Goal: Answer question/provide support: Share knowledge or assist other users

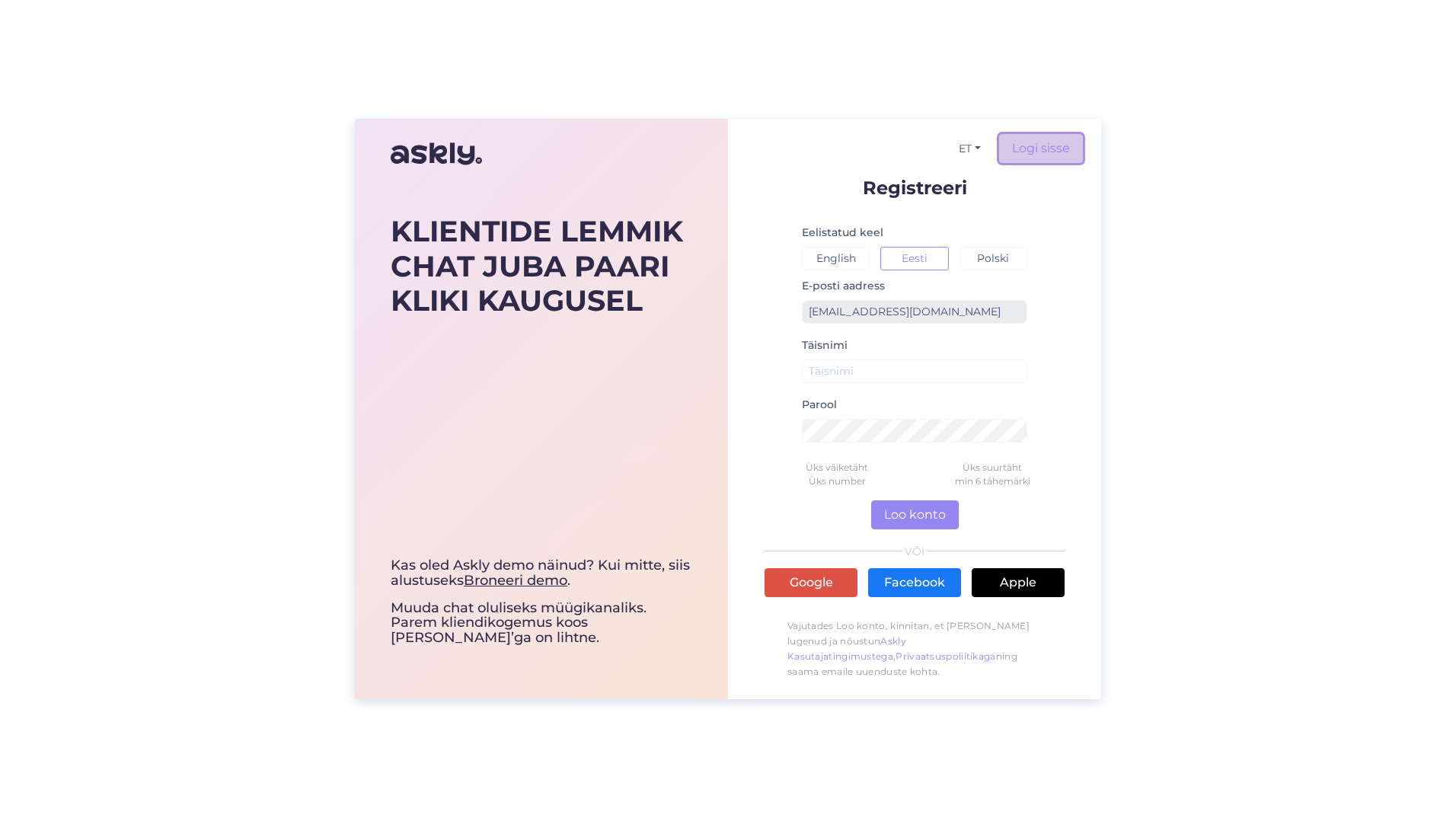
click at [1032, 151] on link "Logi sisse" at bounding box center [1041, 148] width 84 height 29
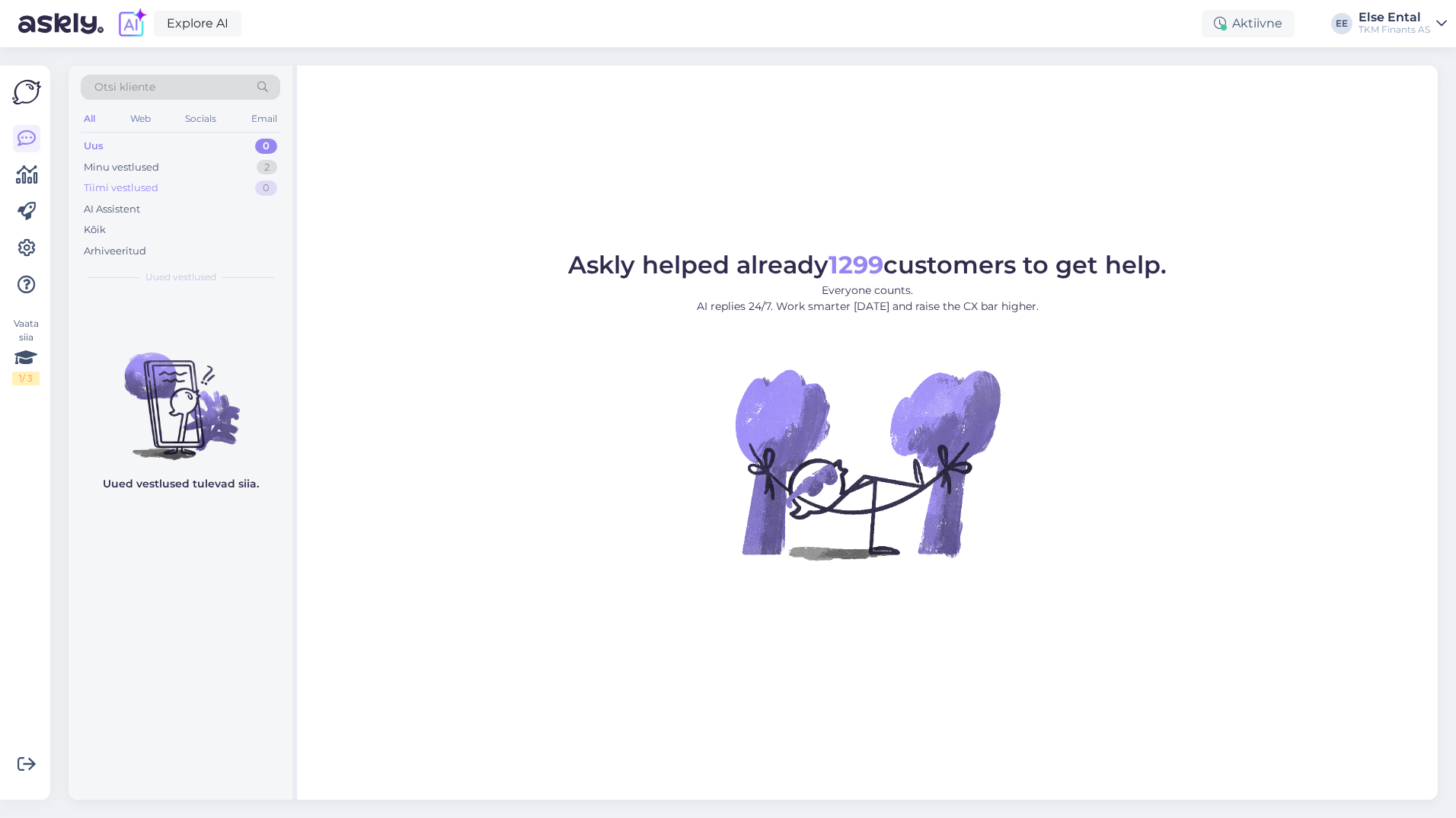
click at [150, 177] on div "Tiimi vestlused 0" at bounding box center [180, 187] width 199 height 21
click at [143, 169] on div "Minu vestlused" at bounding box center [122, 167] width 75 height 15
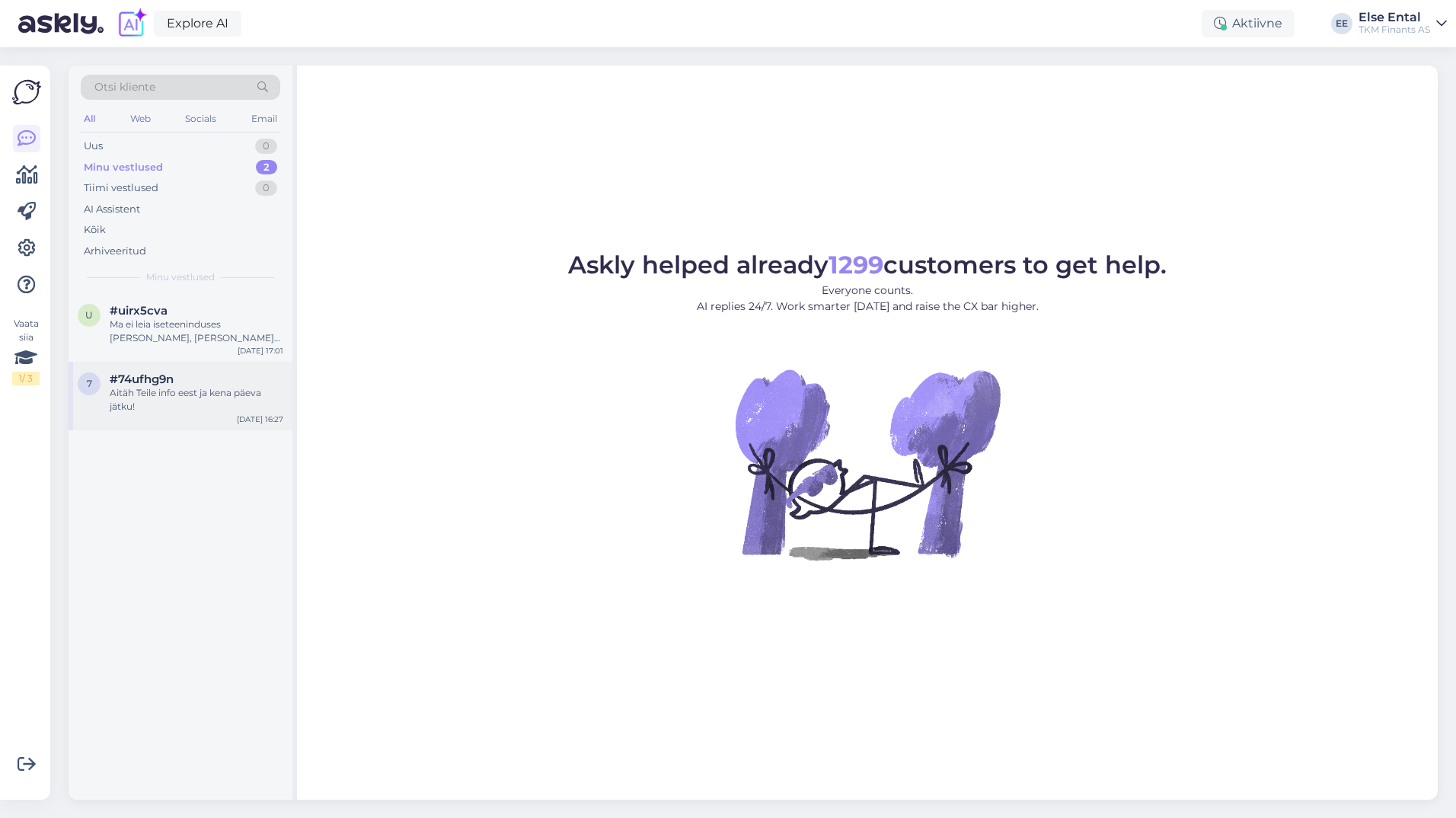
click at [181, 393] on div "Aitäh Teile info eest ja kena päeva jätku!" at bounding box center [196, 399] width 173 height 27
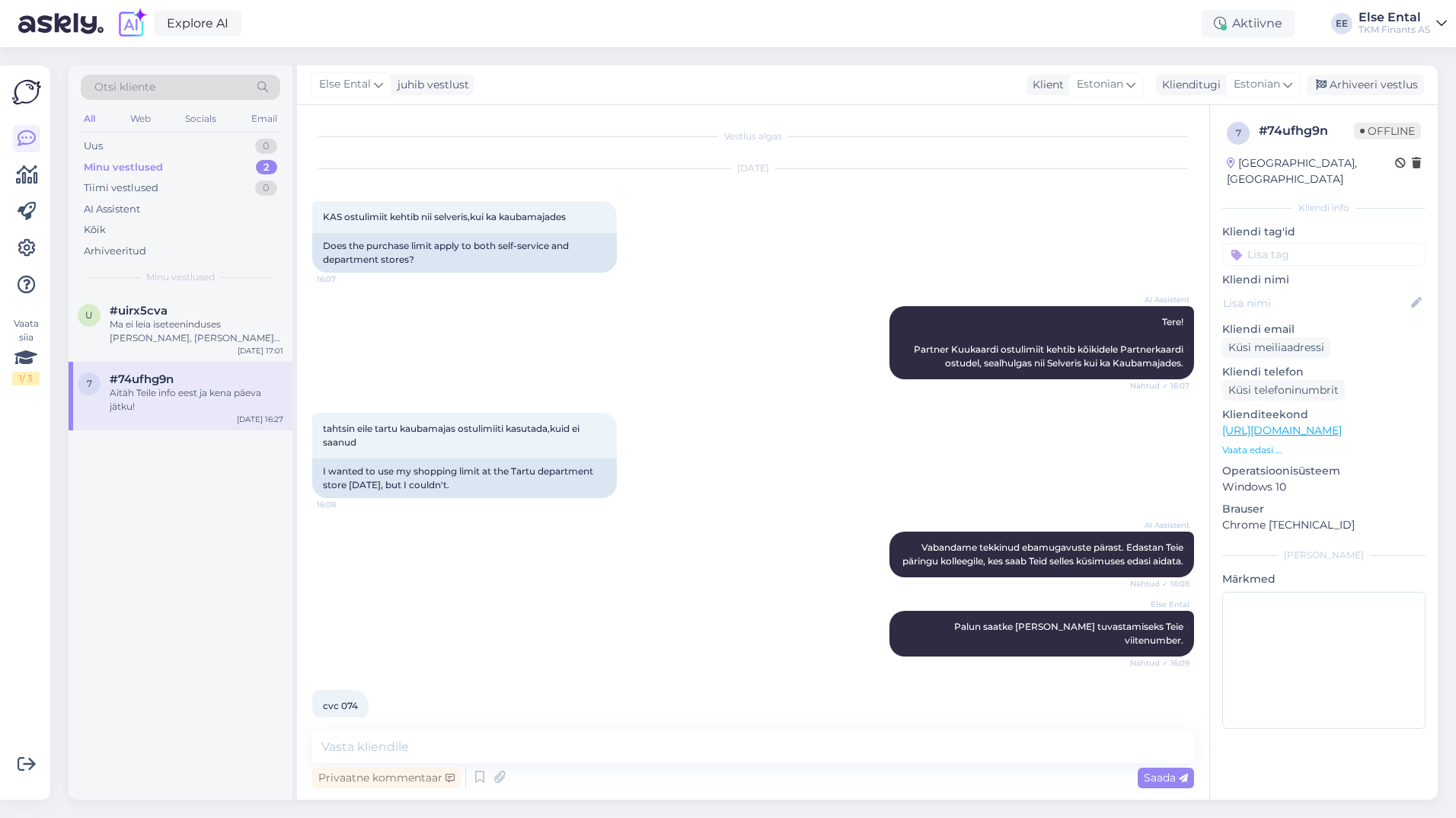
scroll to position [734, 0]
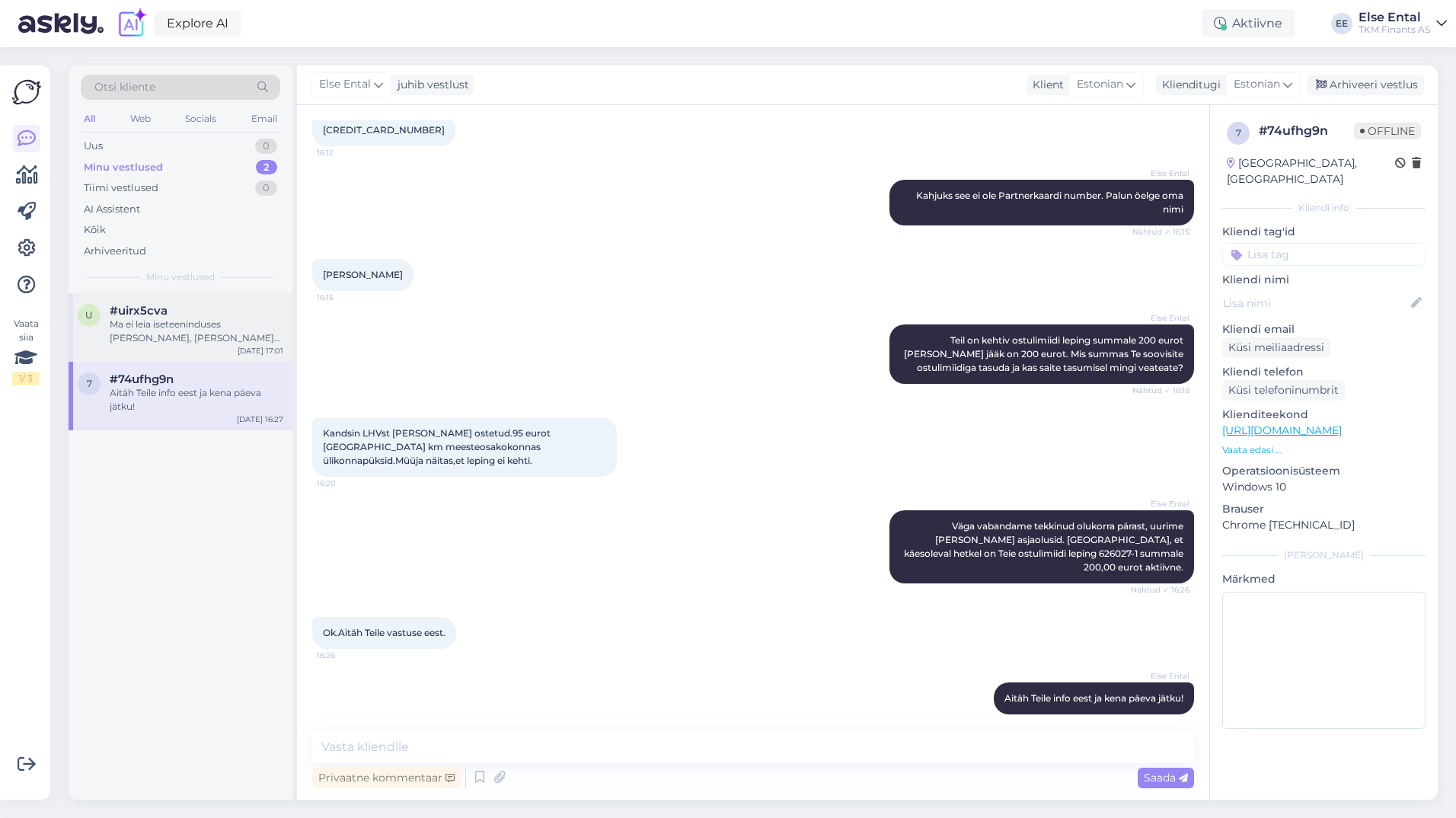
click at [219, 333] on div "Ma ei leia iseteeninduses [PERSON_NAME], [PERSON_NAME] saab plastikkaarti telli…" at bounding box center [196, 331] width 173 height 27
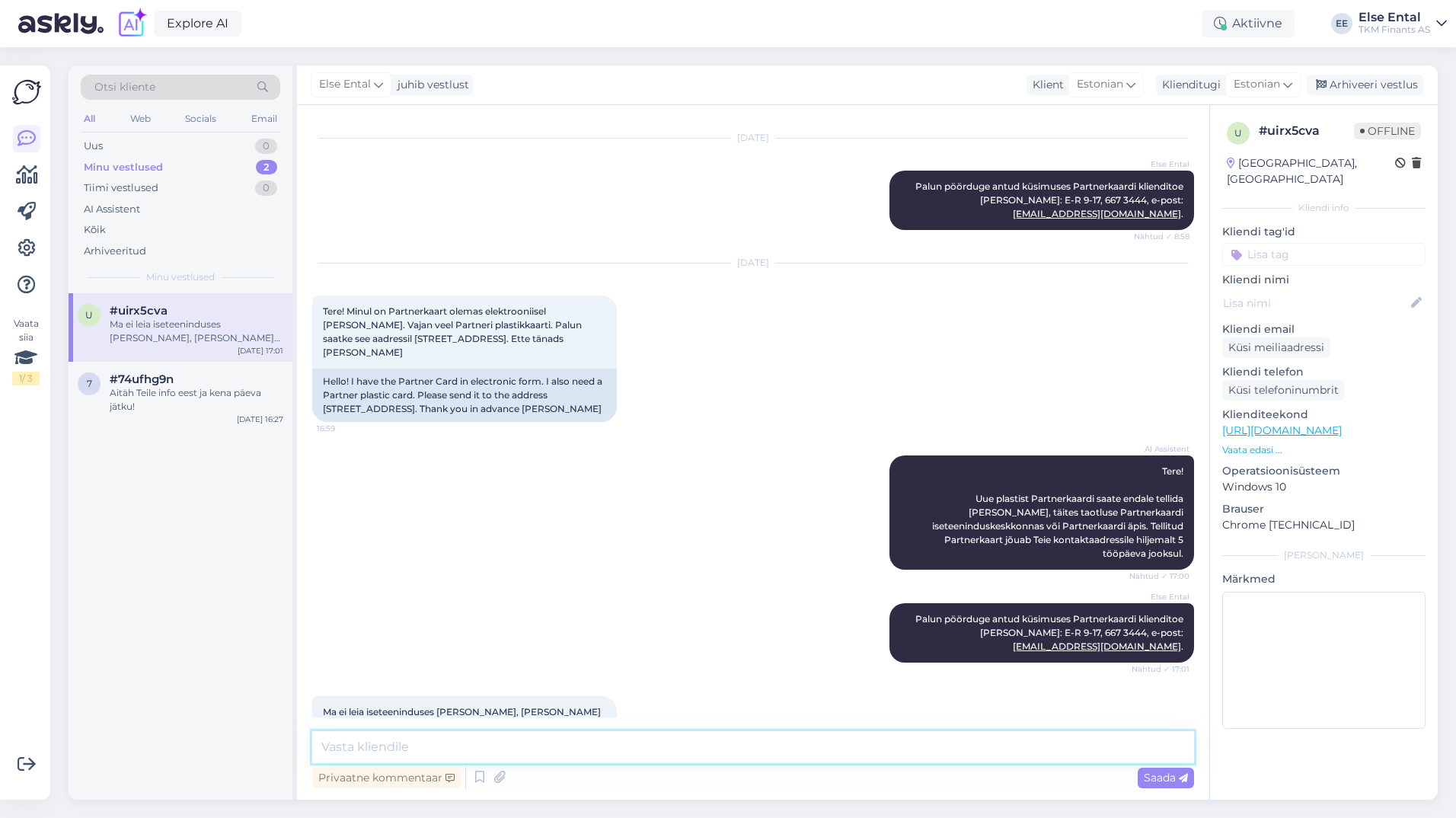
click at [697, 751] on textarea at bounding box center [753, 747] width 882 height 32
click at [1363, 92] on div "Arhiveeri vestlus" at bounding box center [1365, 85] width 117 height 20
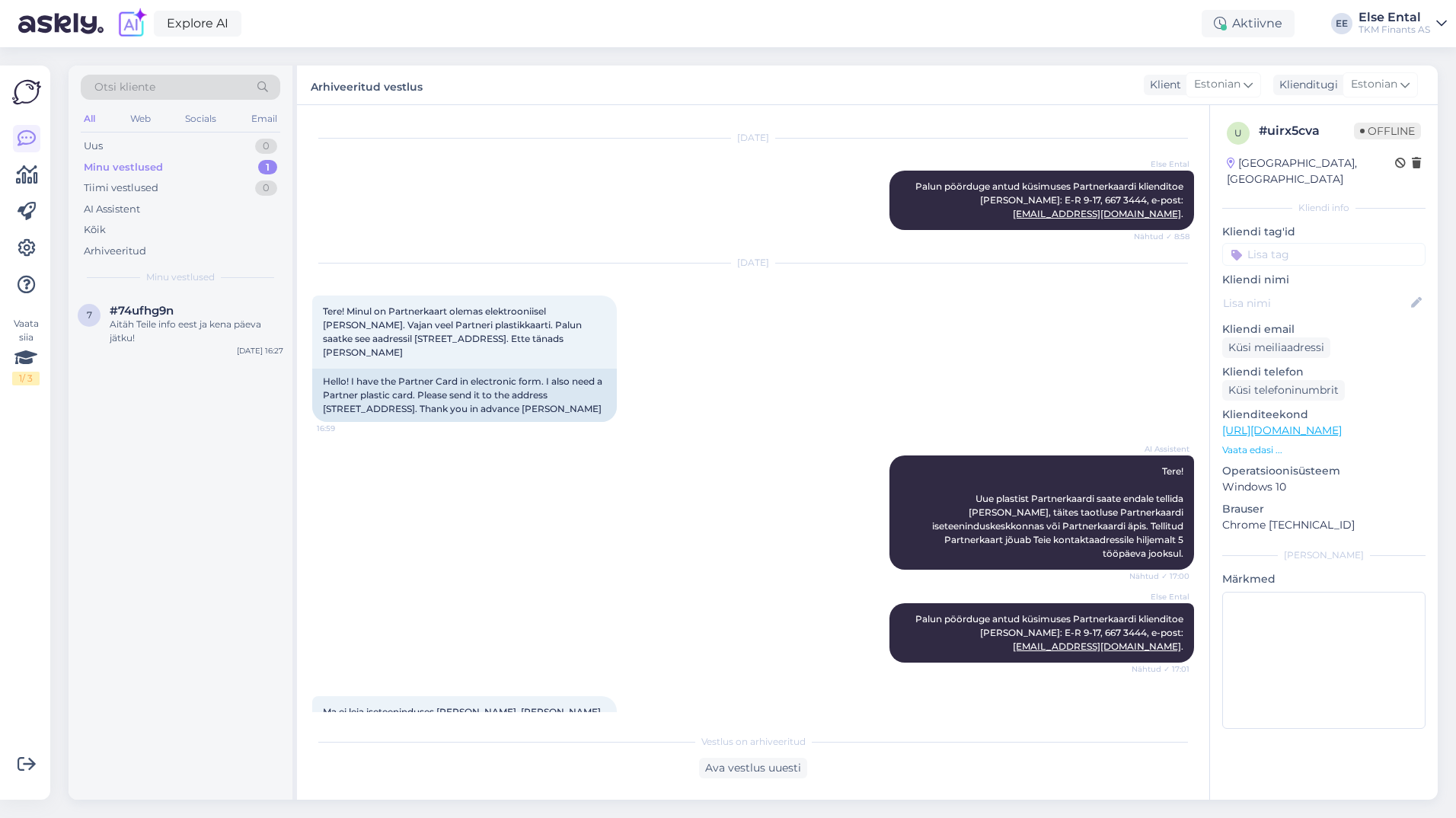
click at [166, 162] on div "Minu vestlused 1" at bounding box center [180, 167] width 199 height 21
click at [115, 306] on span "#74ufhg9n" at bounding box center [142, 310] width 64 height 13
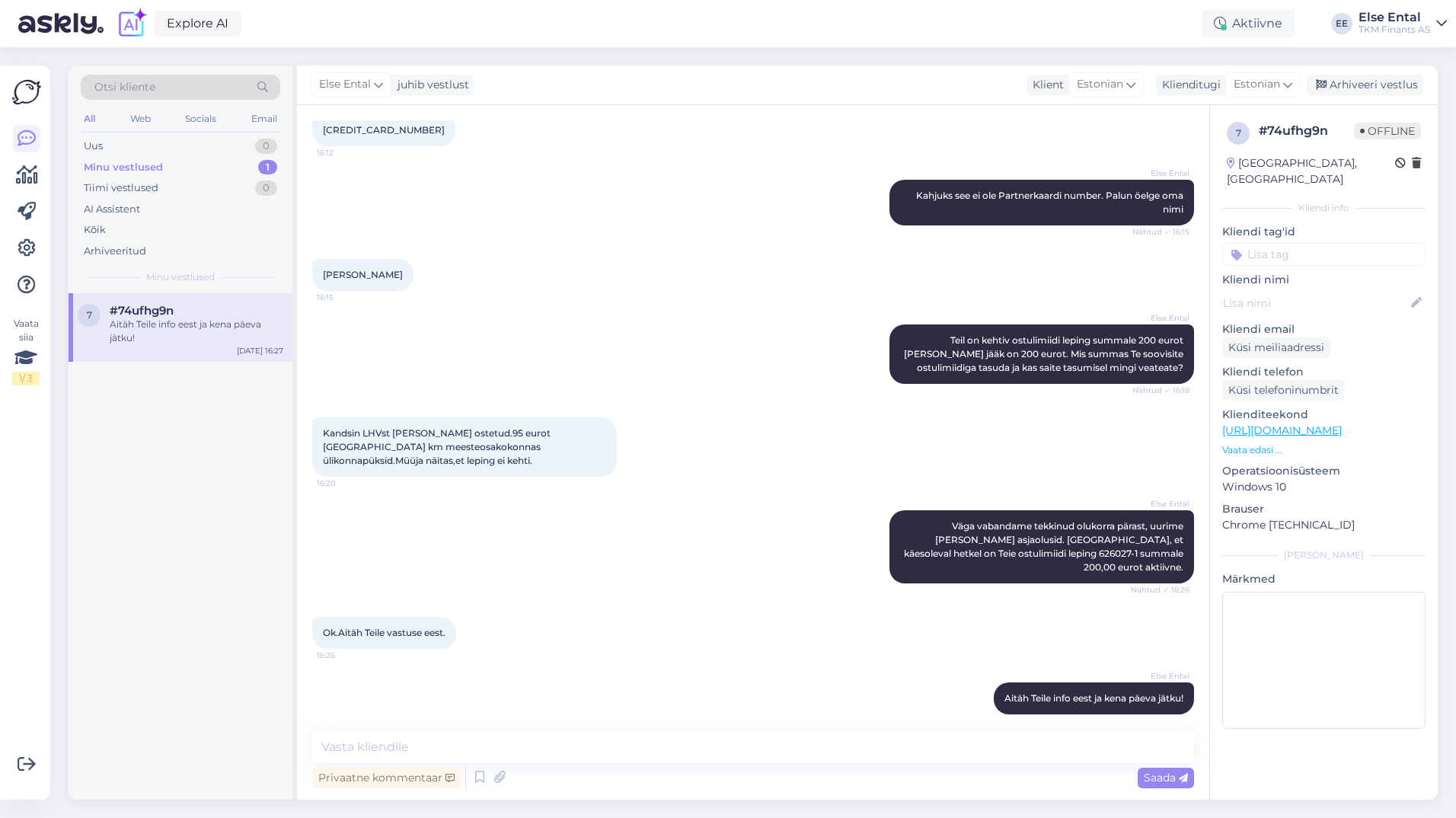
scroll to position [201, 0]
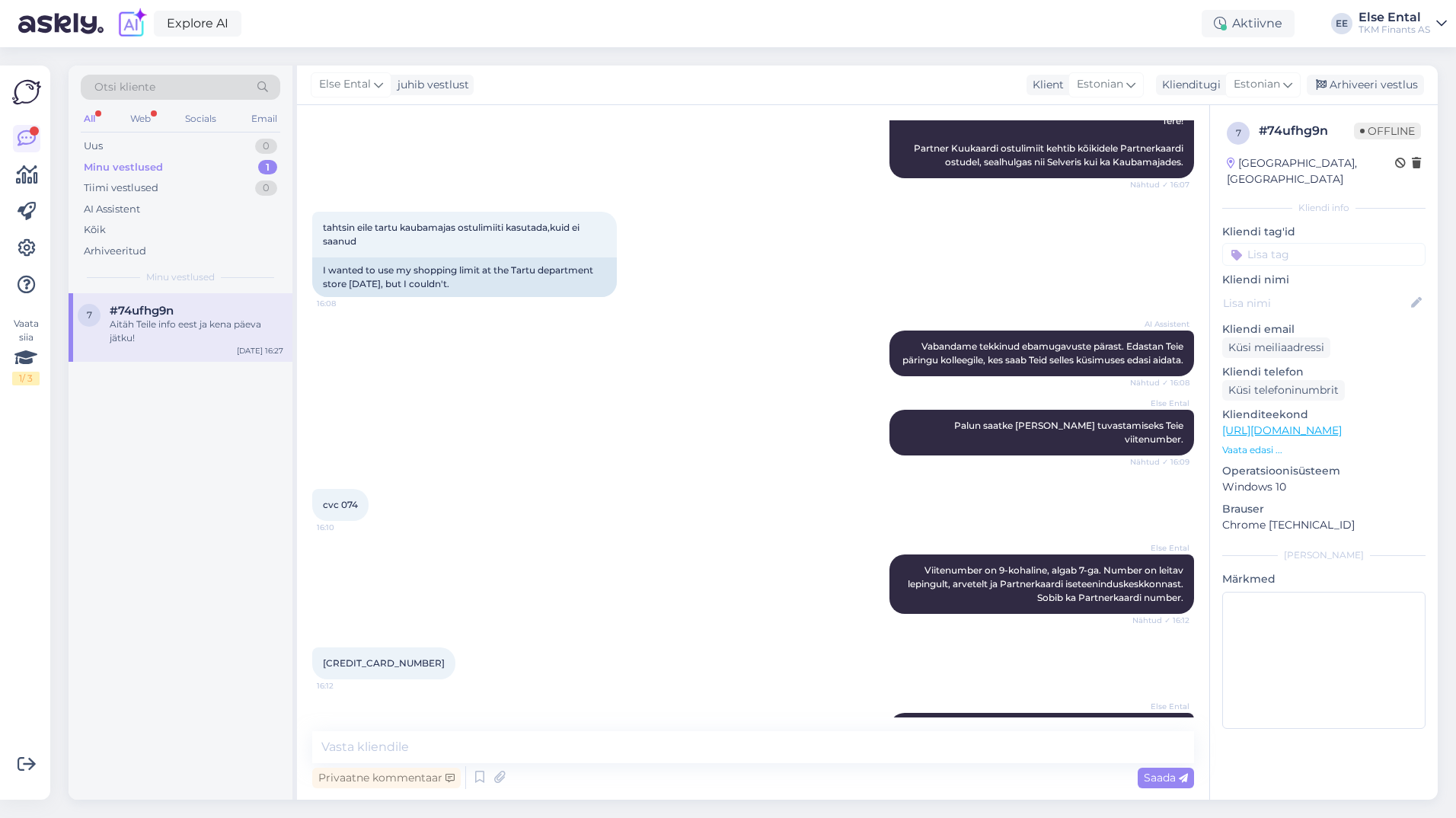
click at [171, 111] on div "All Web Socials Email" at bounding box center [180, 121] width 199 height 24
click at [153, 115] on div "Web" at bounding box center [140, 118] width 27 height 20
click at [144, 208] on div "AI Assistent" at bounding box center [180, 209] width 199 height 21
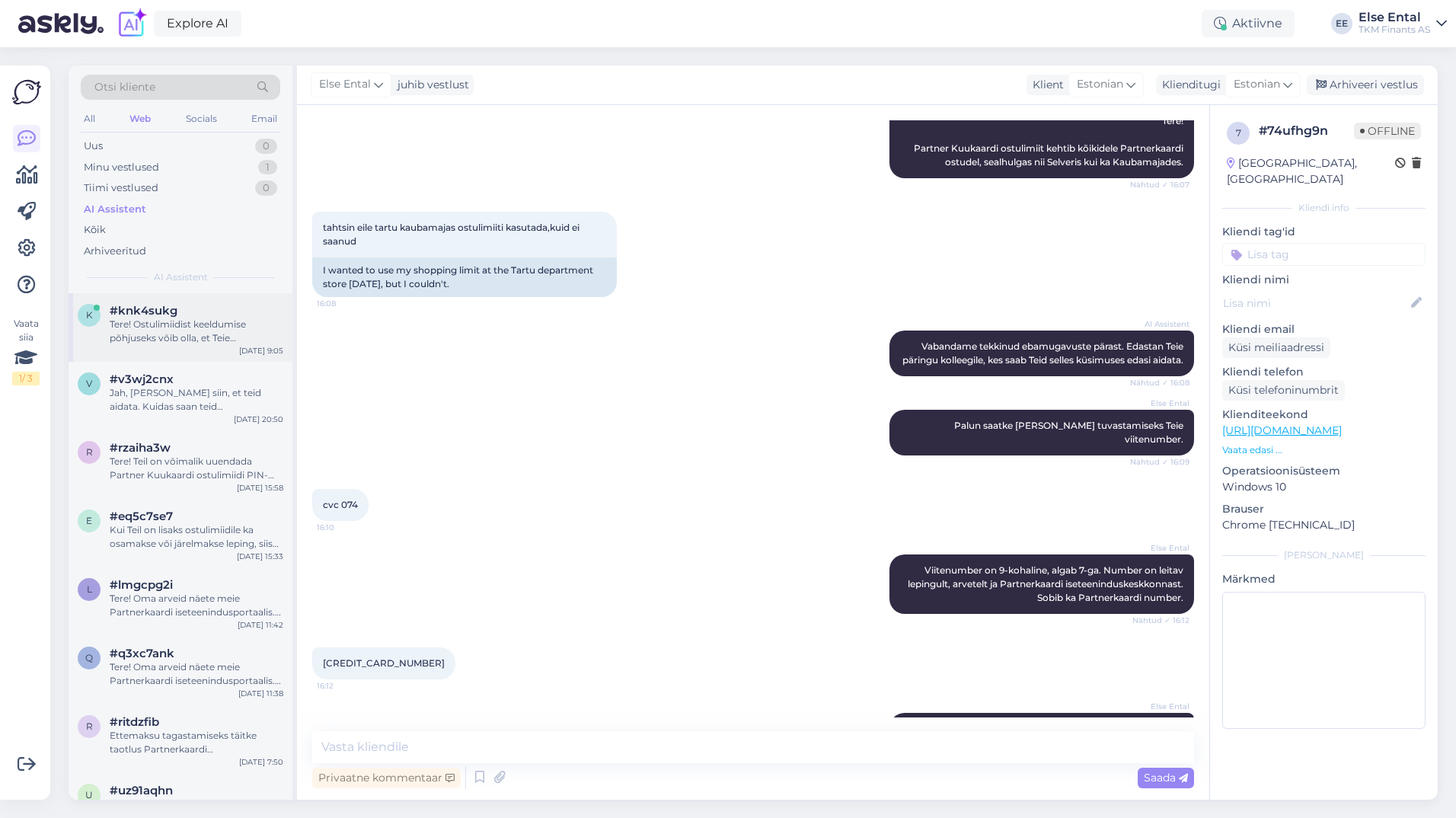
click at [182, 340] on div "Tere! Ostulimiidist keeldumise põhjuseks võib olla, et Teie krediidihinnang ost…" at bounding box center [196, 331] width 173 height 27
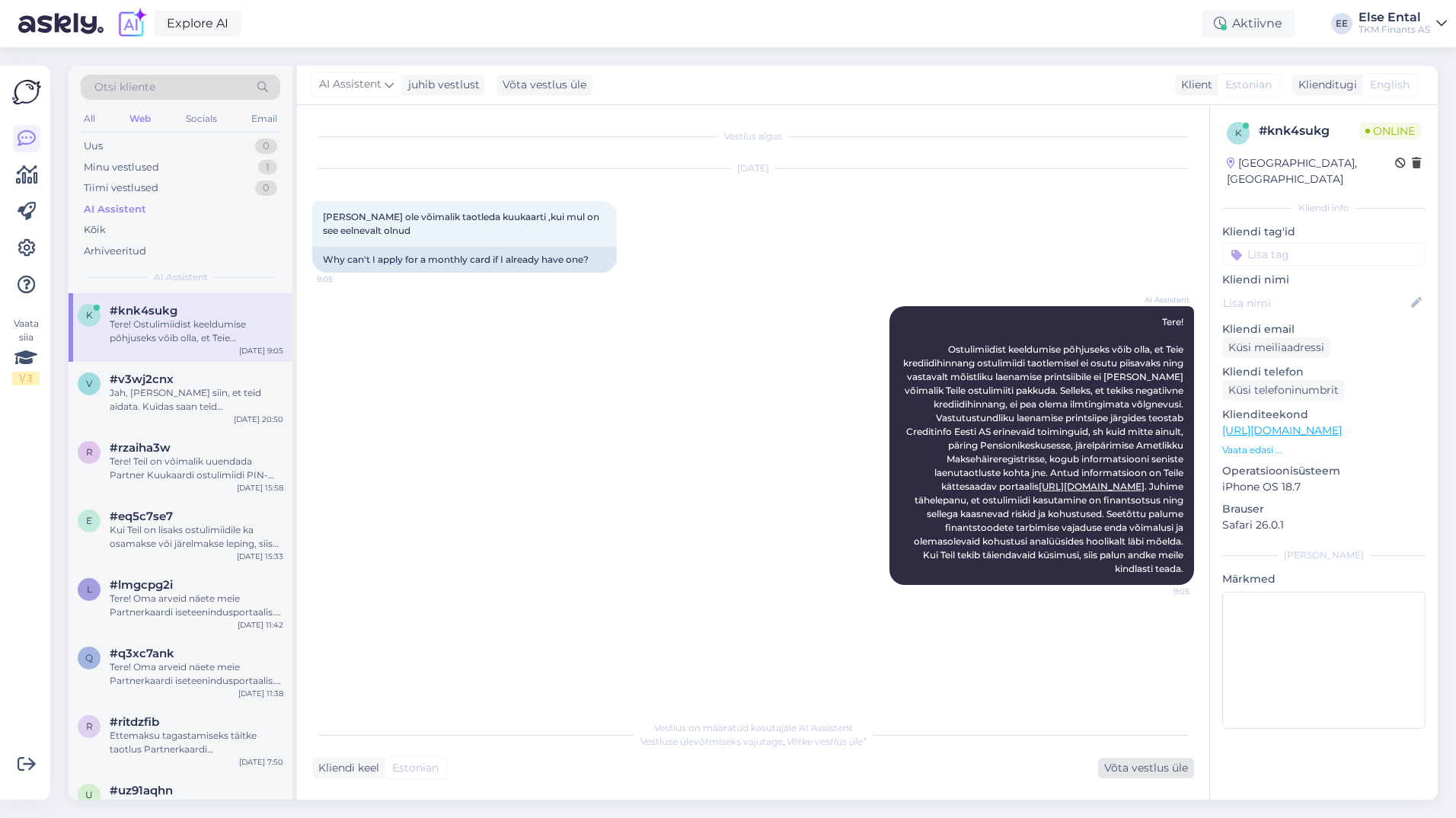
click at [1135, 768] on div "Võta vestlus üle" at bounding box center [1146, 768] width 96 height 20
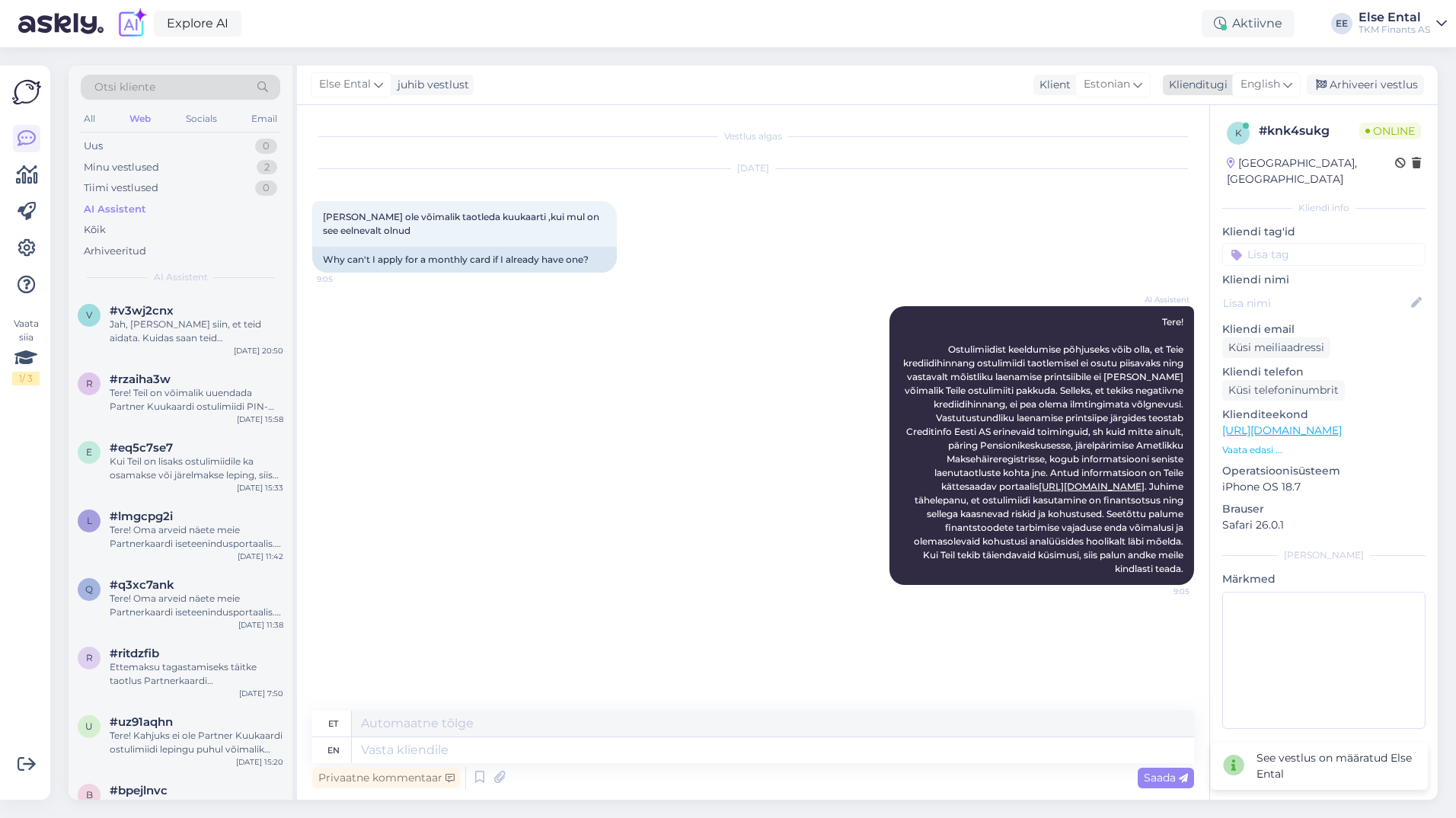
click at [1256, 93] on span "English" at bounding box center [1260, 84] width 39 height 16
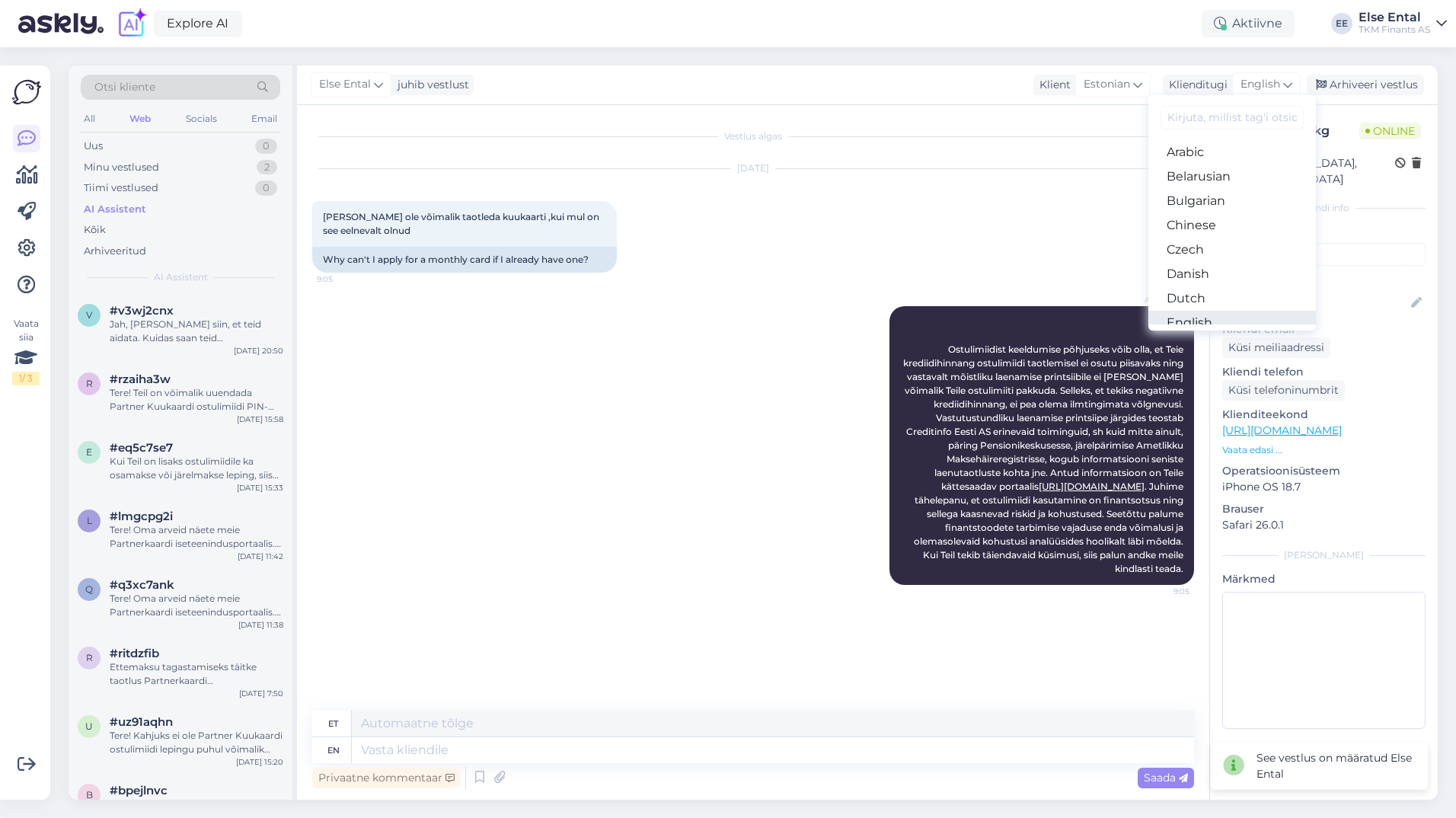
scroll to position [76, 0]
click at [1221, 272] on link "Estonian" at bounding box center [1232, 271] width 168 height 24
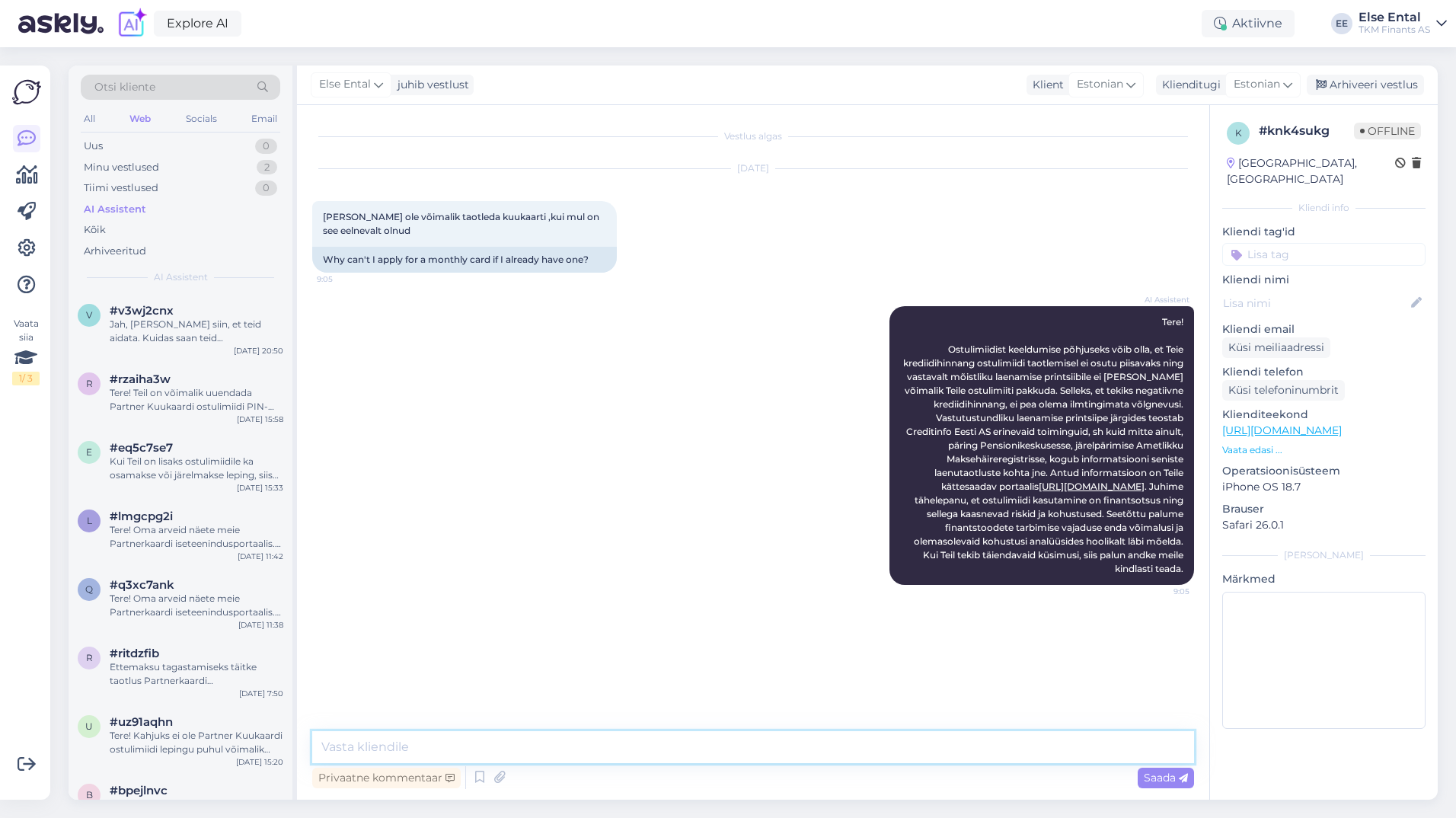
click at [562, 739] on textarea at bounding box center [753, 747] width 882 height 32
